Goal: Task Accomplishment & Management: Use online tool/utility

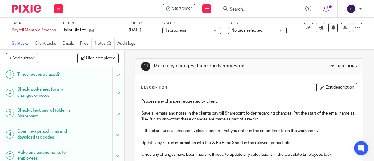
scroll to position [117, 0]
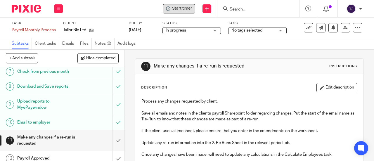
click at [168, 10] on icon at bounding box center [168, 8] width 5 height 5
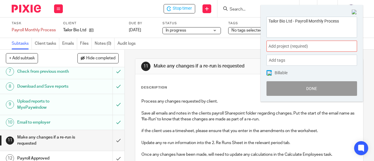
click at [307, 48] on span "Add project (required) :" at bounding box center [305, 46] width 74 height 6
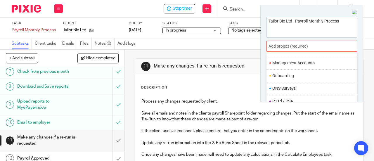
scroll to position [204, 0]
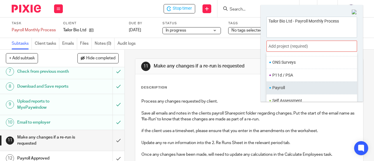
click at [307, 85] on li "Payroll" at bounding box center [310, 88] width 76 height 6
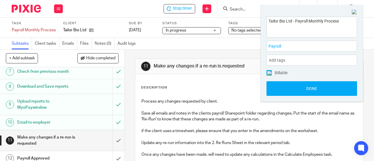
click at [95, 140] on div "Make any changes if a re-run is requested" at bounding box center [61, 140] width 89 height 15
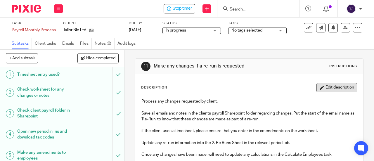
click at [329, 88] on button "Edit description" at bounding box center [336, 87] width 41 height 9
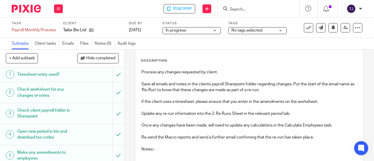
scroll to position [80, 0]
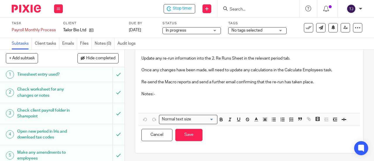
click at [146, 102] on p at bounding box center [248, 103] width 215 height 12
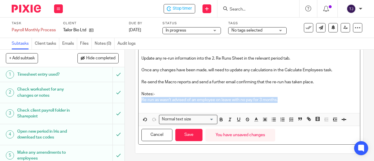
drag, startPoint x: 140, startPoint y: 100, endPoint x: 254, endPoint y: 110, distance: 114.9
click at [294, 99] on p "Re-run as wasn't advised of an employee on leave with no pay for 3 months." at bounding box center [248, 103] width 215 height 12
click at [220, 119] on icon "button" at bounding box center [221, 119] width 2 height 1
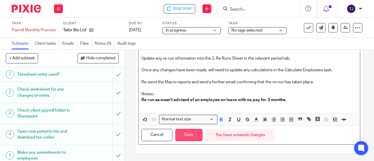
click at [190, 136] on button "Save" at bounding box center [188, 135] width 27 height 13
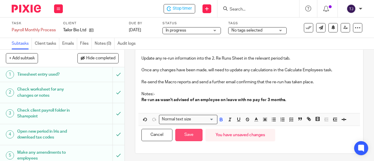
scroll to position [84, 0]
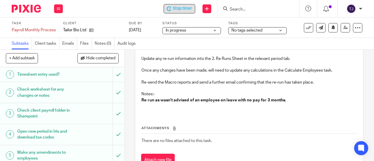
click at [172, 8] on div "Stop timer" at bounding box center [179, 9] width 25 height 6
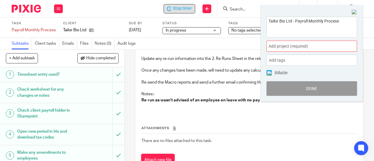
click at [302, 85] on button "Done" at bounding box center [311, 88] width 90 height 15
click at [302, 48] on span "Add project (required) :" at bounding box center [305, 46] width 74 height 6
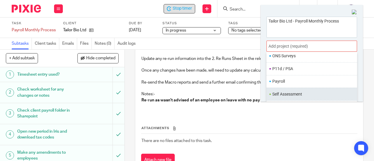
scroll to position [214, 0]
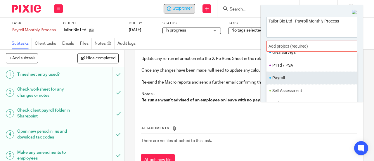
click at [298, 76] on li "Payroll" at bounding box center [310, 78] width 76 height 6
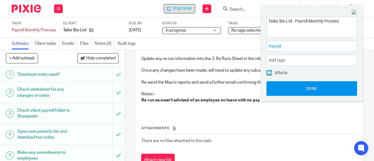
click at [299, 87] on button "Done" at bounding box center [311, 88] width 90 height 15
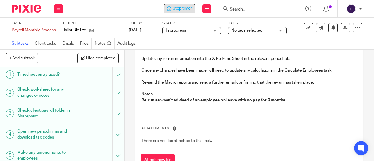
click at [189, 12] on div "Stop timer" at bounding box center [179, 8] width 32 height 9
click at [211, 44] on div "Subtasks Client tasks Emails Files Notes (0) Audit logs" at bounding box center [187, 44] width 374 height 12
